Goal: Check status: Check status

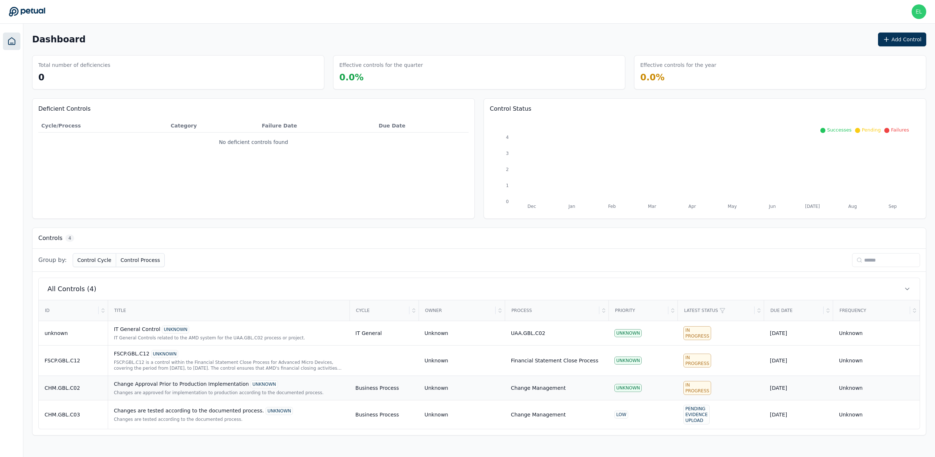
click at [68, 389] on div "CHM.GBL.C02" at bounding box center [73, 387] width 57 height 7
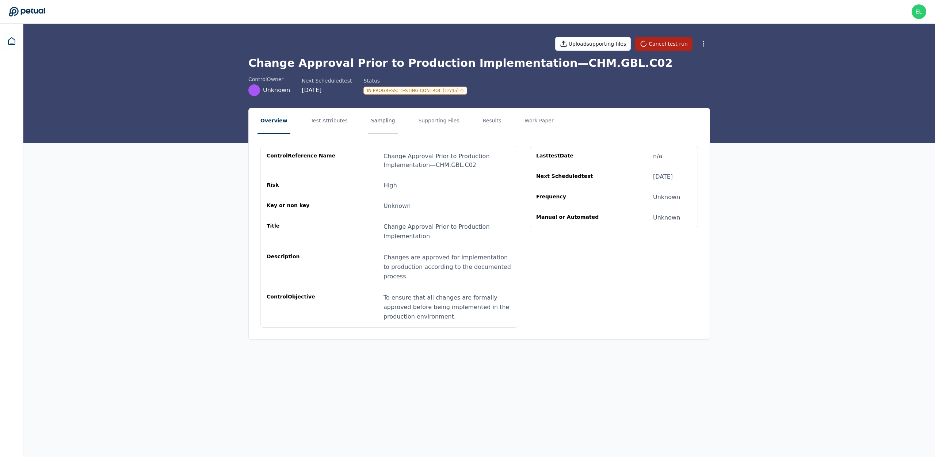
click at [370, 124] on button "Sampling" at bounding box center [383, 121] width 30 height 26
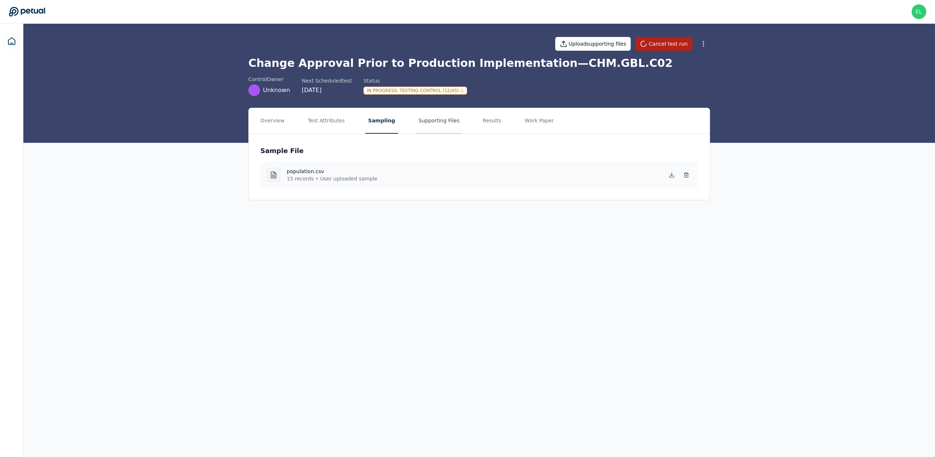
click at [428, 122] on button "Supporting Files" at bounding box center [439, 121] width 47 height 26
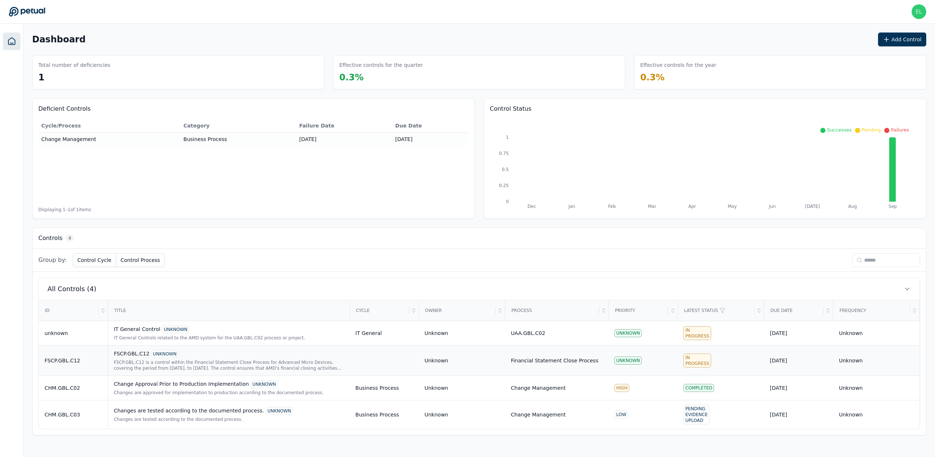
click at [159, 364] on div "FSCP.GBL.C12 is a control within the Financial Statement Close Process for Adva…" at bounding box center [229, 365] width 230 height 12
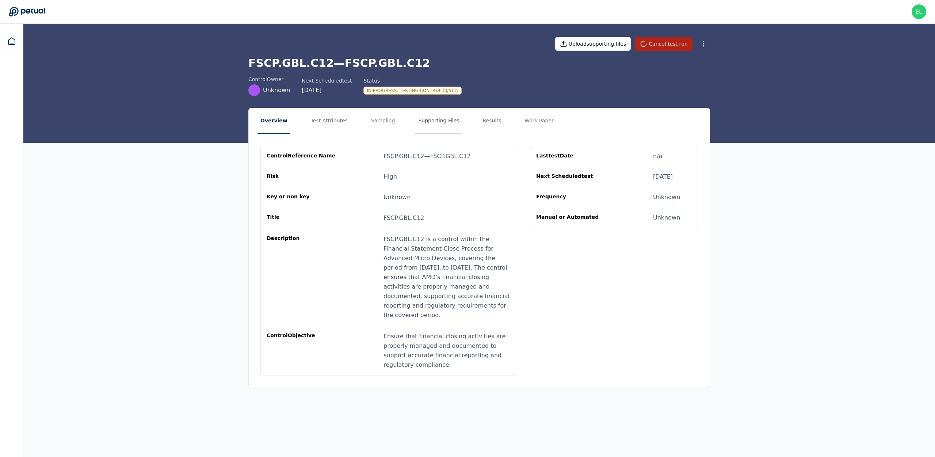
click at [434, 118] on button "Supporting Files" at bounding box center [438, 121] width 47 height 26
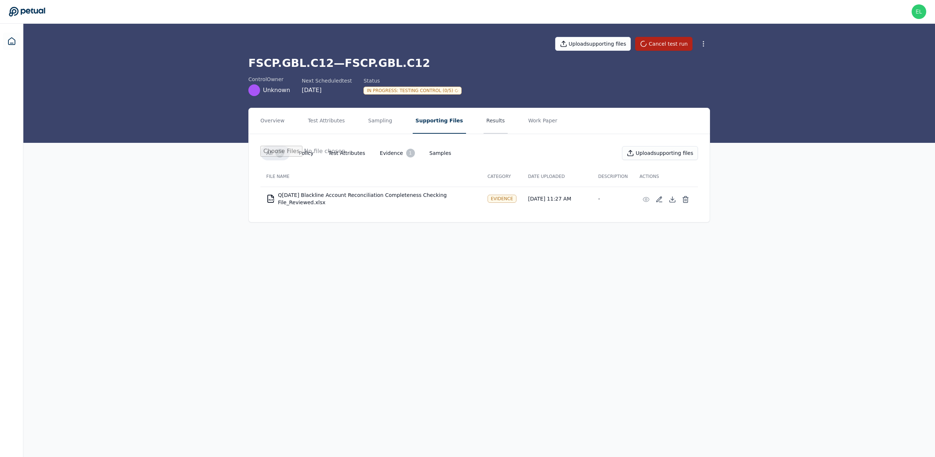
click at [484, 122] on button "Results" at bounding box center [496, 121] width 24 height 26
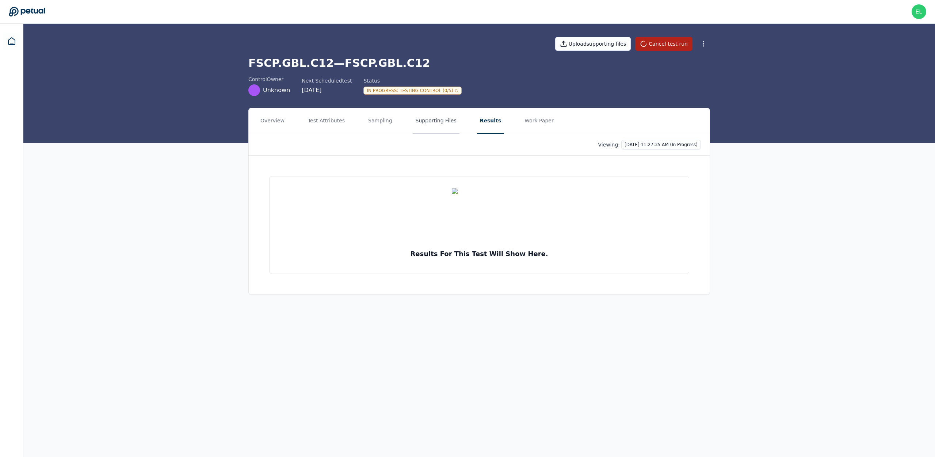
click at [434, 121] on button "Supporting Files" at bounding box center [436, 121] width 47 height 26
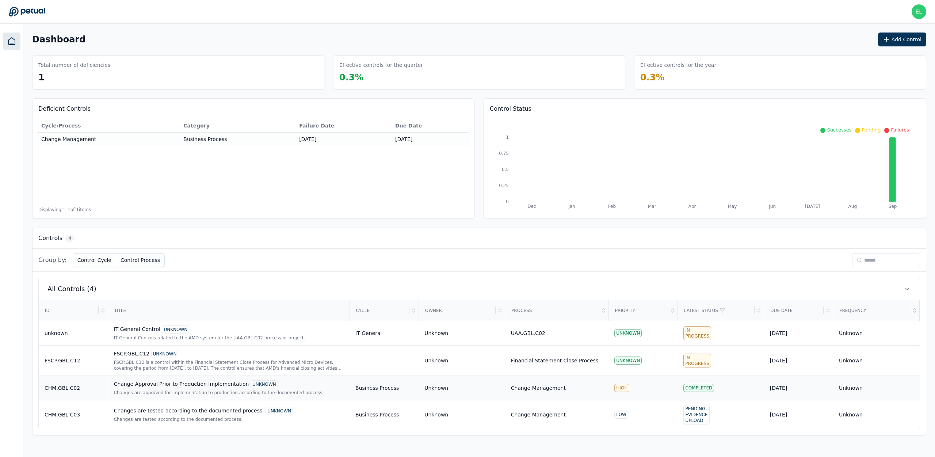
click at [140, 386] on div "Change Approval Prior to Production Implementation UNKNOWN" at bounding box center [229, 384] width 230 height 8
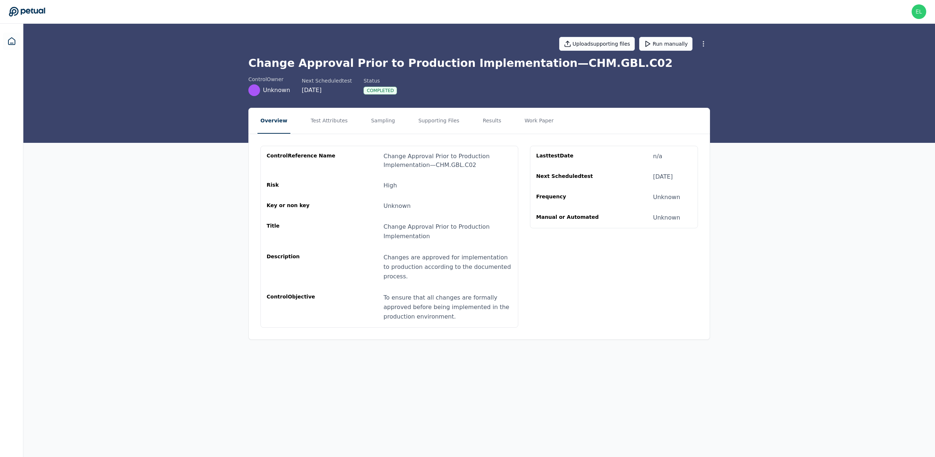
click at [407, 116] on nav "Overview Test Attributes Sampling Supporting Files Results Work Paper" at bounding box center [479, 121] width 461 height 26
click at [425, 123] on button "Supporting Files" at bounding box center [438, 121] width 47 height 26
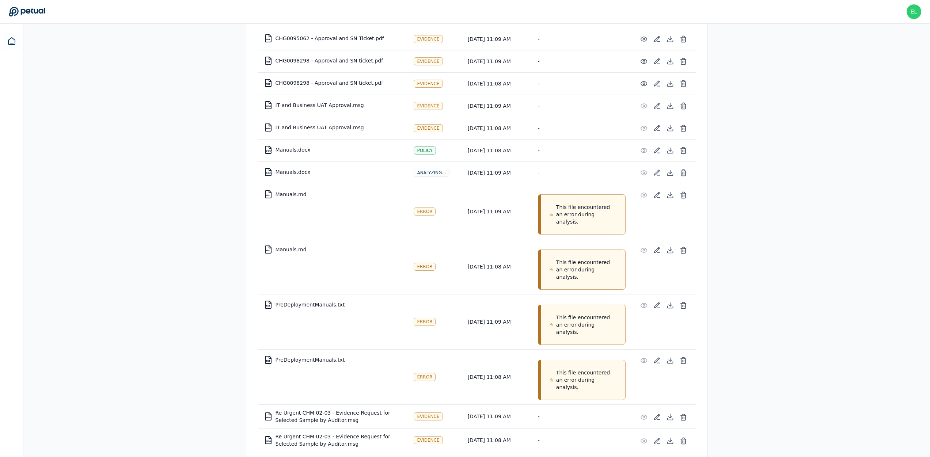
scroll to position [1525, 0]
click at [671, 191] on icon at bounding box center [669, 193] width 7 height 7
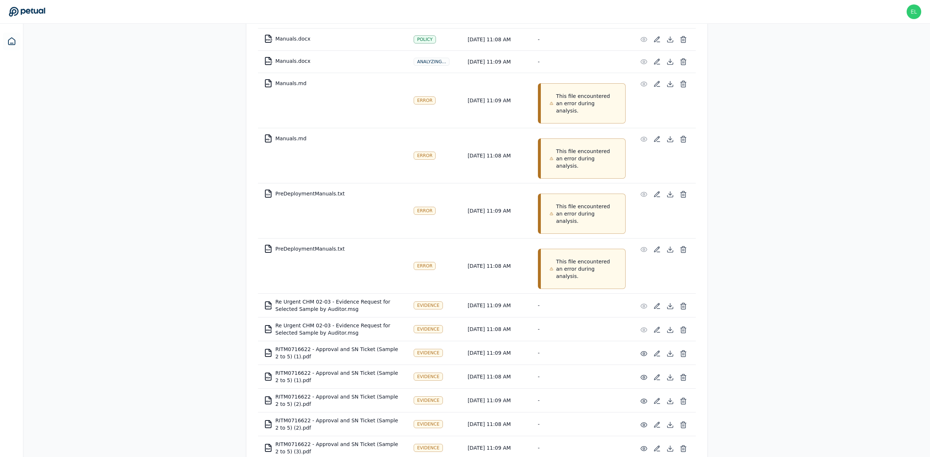
scroll to position [1642, 0]
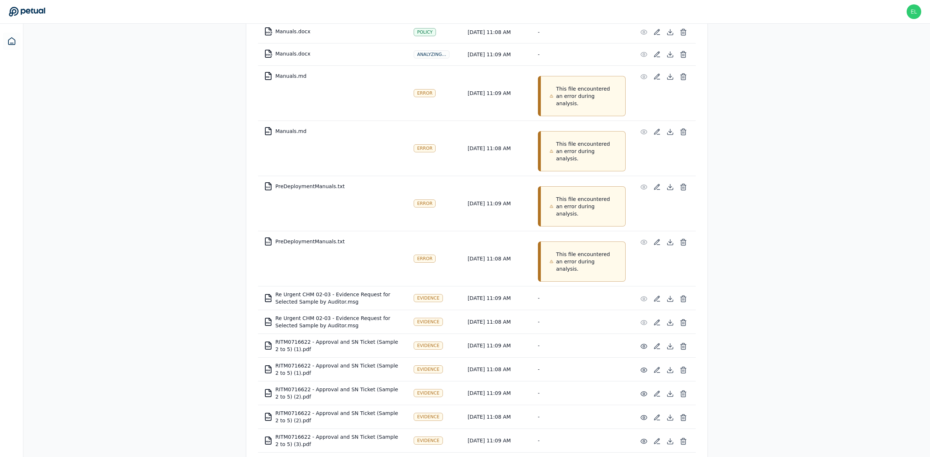
drag, startPoint x: 584, startPoint y: 228, endPoint x: 597, endPoint y: 239, distance: 16.6
click at [585, 217] on p "This file encountered an error during analysis." at bounding box center [586, 206] width 60 height 22
drag, startPoint x: 598, startPoint y: 233, endPoint x: 516, endPoint y: 230, distance: 81.9
click at [550, 216] on td "This file encountered an error during analysis." at bounding box center [581, 203] width 99 height 55
drag, startPoint x: 275, startPoint y: 259, endPoint x: 350, endPoint y: 263, distance: 74.6
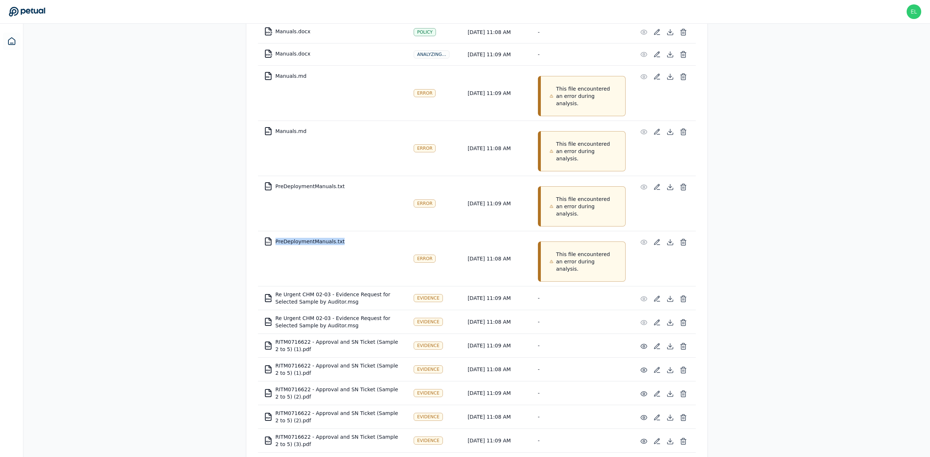
click at [350, 250] on td "TXT PreDeploymentManuals.txt" at bounding box center [333, 242] width 150 height 18
click at [405, 286] on tr "TXT PreDeploymentManuals.txt Error [DATE] 11:08 AM This file encountered an err…" at bounding box center [477, 258] width 438 height 55
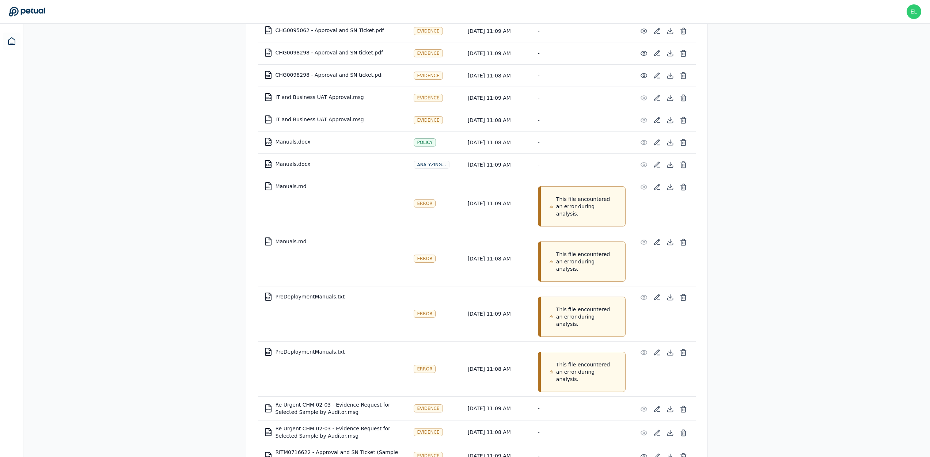
scroll to position [1526, 0]
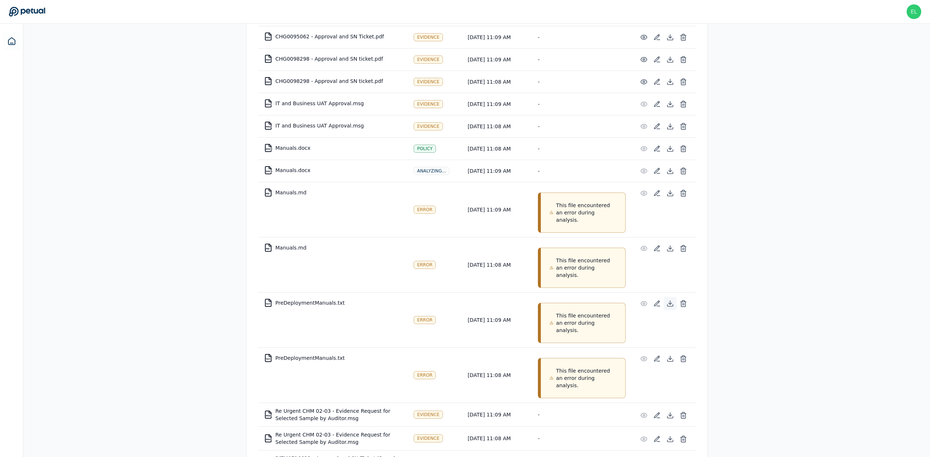
click at [670, 307] on icon at bounding box center [669, 303] width 7 height 7
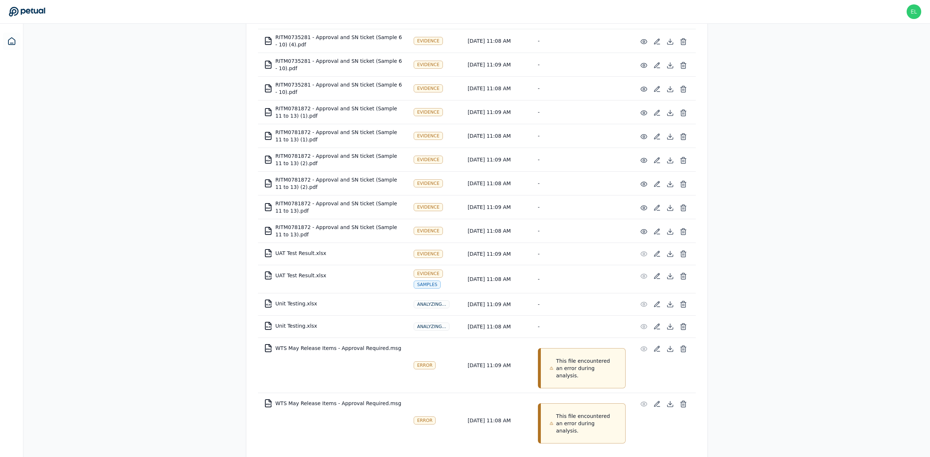
scroll to position [2338, 0]
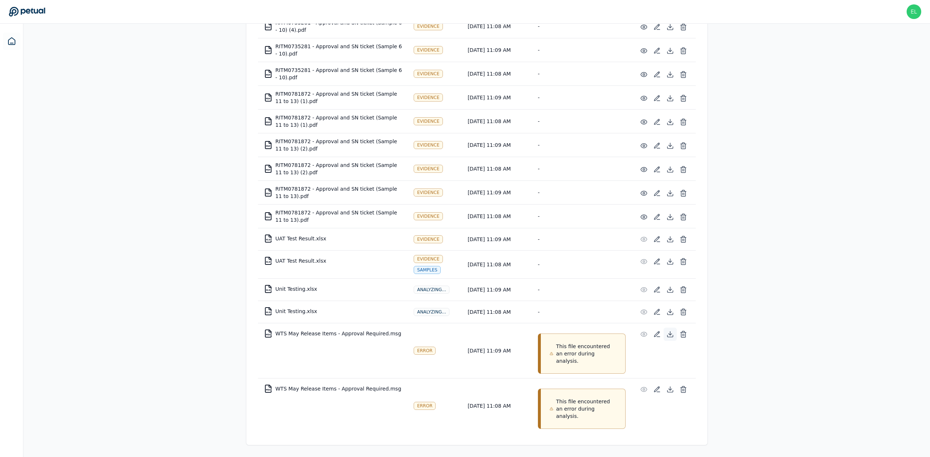
click at [670, 335] on icon at bounding box center [669, 336] width 5 height 2
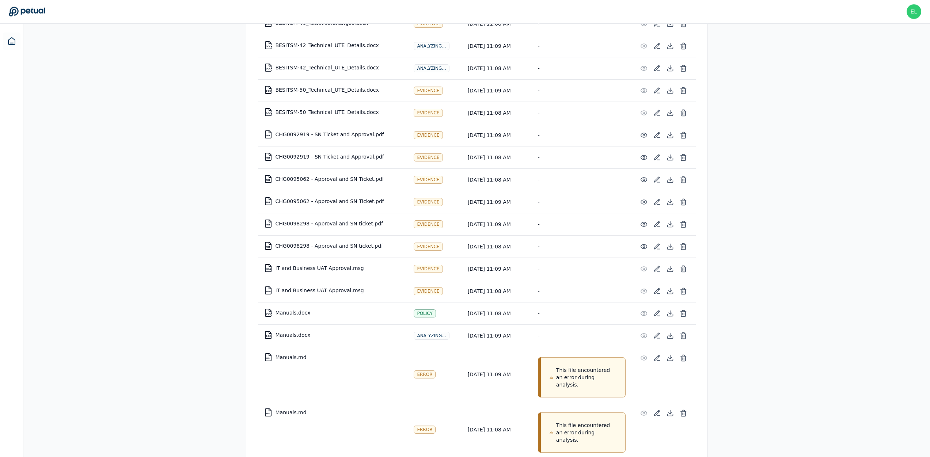
scroll to position [1093, 0]
